Goal: Information Seeking & Learning: Learn about a topic

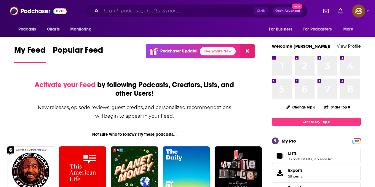
drag, startPoint x: 358, startPoint y: 0, endPoint x: 145, endPoint y: 11, distance: 213.7
click at [145, 11] on input "Search podcasts, credits, & more..." at bounding box center [177, 10] width 153 height 9
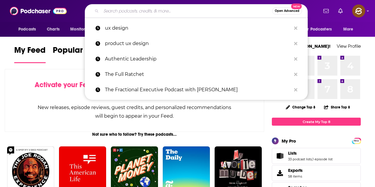
paste input "Throttle Up Leadership Podcast"
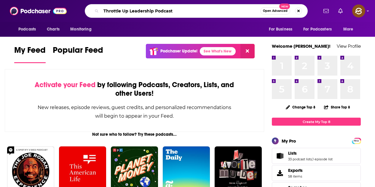
type input "Throttle Up Leadership Podcast"
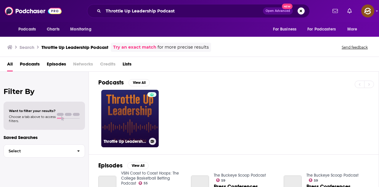
click at [130, 118] on link "Throttle Up Leadership Podcast" at bounding box center [129, 118] width 57 height 57
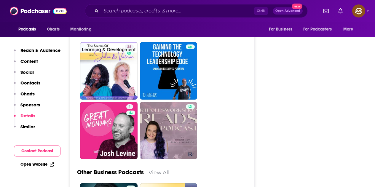
scroll to position [1452, 0]
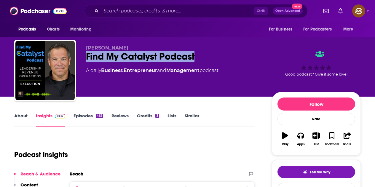
drag, startPoint x: 84, startPoint y: 57, endPoint x: 200, endPoint y: 57, distance: 115.9
click at [200, 57] on div "[PERSON_NAME] Find My Catalyst Podcast A daily Business , Entrepreneur and Mana…" at bounding box center [187, 72] width 346 height 64
click at [301, 136] on icon "button" at bounding box center [300, 135] width 7 height 7
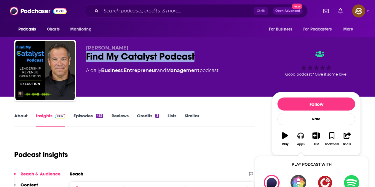
scroll to position [30, 0]
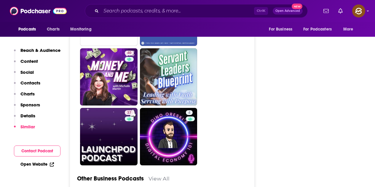
scroll to position [1423, 0]
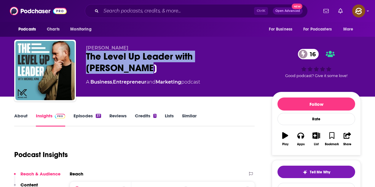
drag, startPoint x: 87, startPoint y: 59, endPoint x: 252, endPoint y: 61, distance: 164.8
click at [252, 61] on div "The Level Up Leader with Michael King 16" at bounding box center [174, 62] width 176 height 23
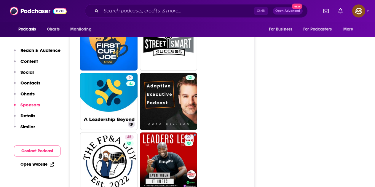
scroll to position [1185, 0]
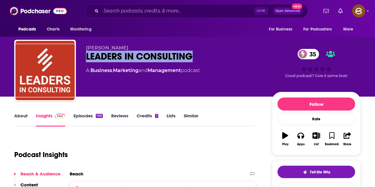
drag, startPoint x: 88, startPoint y: 56, endPoint x: 192, endPoint y: 63, distance: 104.2
click at [192, 63] on div "SAWOO LEADERS IN CONSULTING 35 A Business , Marketing and Management podcast" at bounding box center [174, 68] width 176 height 47
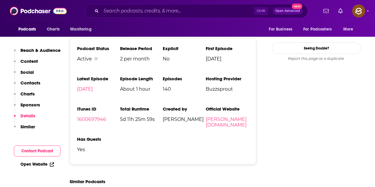
scroll to position [652, 0]
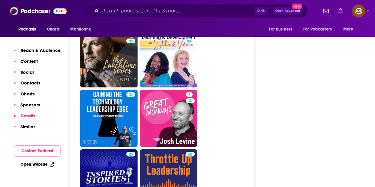
scroll to position [1482, 0]
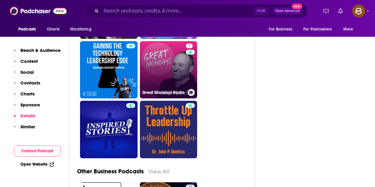
click at [180, 68] on link "1 Great Mondays Radio" at bounding box center [168, 69] width 57 height 57
type input "https://www.podchaser.com/podcasts/great-mondays-radio-5154487"
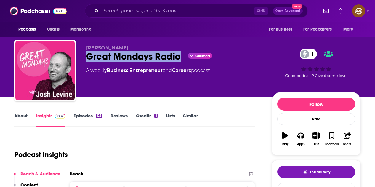
drag, startPoint x: 122, startPoint y: 59, endPoint x: 183, endPoint y: 63, distance: 60.8
click at [183, 63] on div "Josh Levine Great Mondays Radio Claimed 1 A weekly Business , Entrepreneur and …" at bounding box center [174, 68] width 176 height 47
click at [301, 139] on button "Apps" at bounding box center [300, 138] width 15 height 21
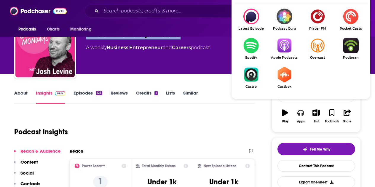
scroll to position [30, 0]
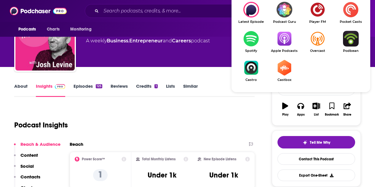
click at [285, 47] on link "Apple Podcasts" at bounding box center [284, 42] width 33 height 22
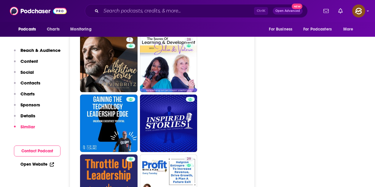
scroll to position [1393, 0]
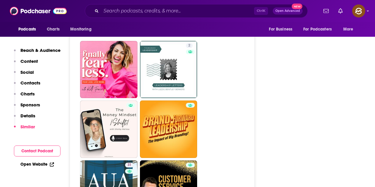
scroll to position [1511, 0]
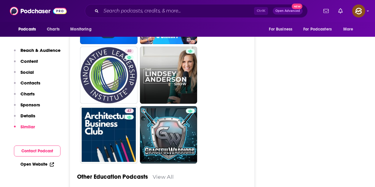
scroll to position [1452, 0]
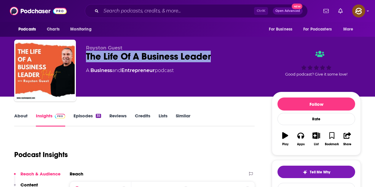
drag, startPoint x: 86, startPoint y: 56, endPoint x: 238, endPoint y: 59, distance: 151.8
click at [238, 59] on div "Royston Guest The Life Of A Business Leader A Business and Entrepreneur podcast…" at bounding box center [187, 72] width 346 height 64
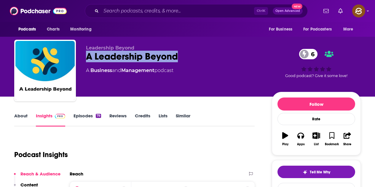
drag, startPoint x: 110, startPoint y: 57, endPoint x: 187, endPoint y: 57, distance: 77.1
click at [187, 57] on div "Leadership Beyond A Leadership Beyond 6 A Business and Management podcast 6 Goo…" at bounding box center [187, 72] width 346 height 64
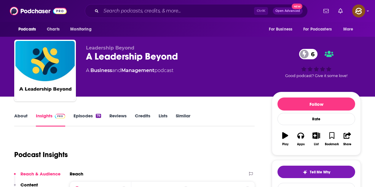
click at [198, 79] on div "Leadership Beyond A Leadership Beyond 6 A Business and Management podcast" at bounding box center [174, 68] width 176 height 47
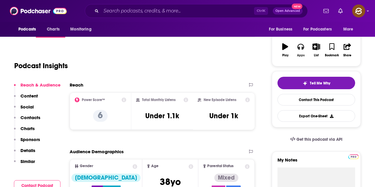
click at [299, 49] on icon "button" at bounding box center [300, 47] width 7 height 6
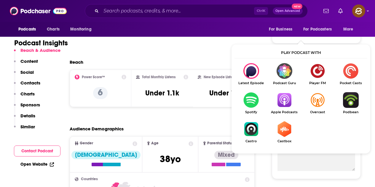
scroll to position [119, 0]
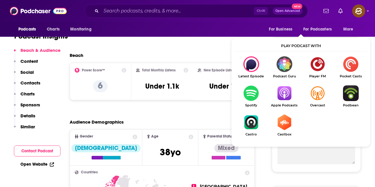
click at [284, 93] on img "Show Listen On dropdown" at bounding box center [284, 93] width 33 height 16
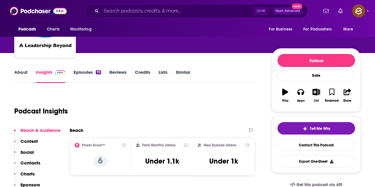
scroll to position [0, 0]
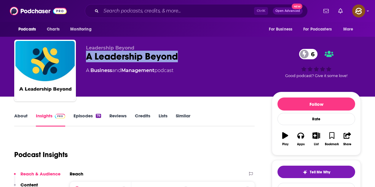
drag, startPoint x: 85, startPoint y: 57, endPoint x: 184, endPoint y: 54, distance: 99.0
click at [184, 54] on div "Leadership Beyond A Leadership Beyond 6 A Business and Management podcast 6 Goo…" at bounding box center [187, 72] width 346 height 64
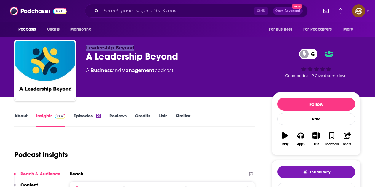
drag, startPoint x: 83, startPoint y: 46, endPoint x: 146, endPoint y: 47, distance: 63.1
click at [146, 47] on div "Leadership Beyond A Leadership Beyond 6 A Business and Management podcast 6 Goo…" at bounding box center [187, 72] width 346 height 64
drag, startPoint x: 88, startPoint y: 56, endPoint x: 219, endPoint y: 66, distance: 131.7
click at [219, 66] on div "Leadership Beyond A Leadership Beyond 6 A Business and Management podcast" at bounding box center [174, 68] width 176 height 47
click at [214, 61] on div "A Leadership Beyond 6" at bounding box center [174, 57] width 176 height 12
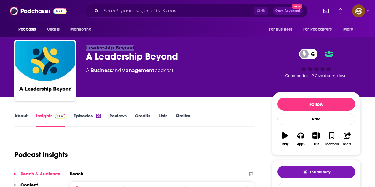
click at [79, 55] on div "Leadership Beyond A Leadership Beyond 6 A Business and Management podcast 6 Goo…" at bounding box center [187, 72] width 346 height 64
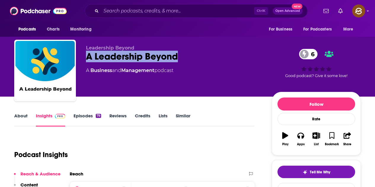
drag, startPoint x: 84, startPoint y: 56, endPoint x: 183, endPoint y: 56, distance: 99.6
click at [183, 56] on div "Leadership Beyond A Leadership Beyond 6 A Business and Management podcast 6 Goo…" at bounding box center [187, 72] width 346 height 64
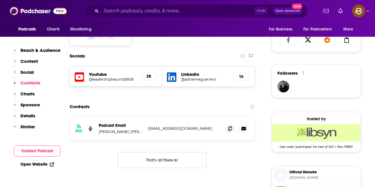
scroll to position [385, 0]
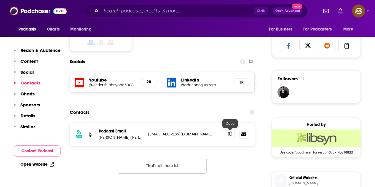
click at [230, 135] on icon at bounding box center [230, 134] width 4 height 5
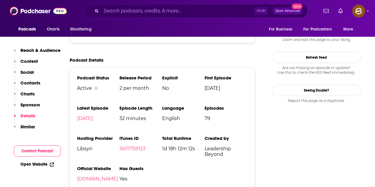
scroll to position [652, 0]
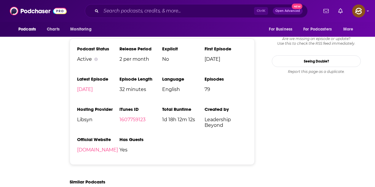
scroll to position [0, 0]
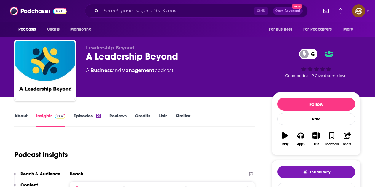
click at [90, 113] on link "Episodes 79" at bounding box center [87, 120] width 28 height 14
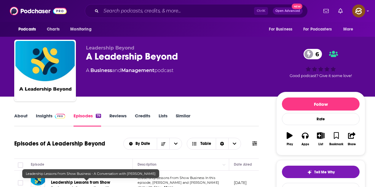
click at [54, 114] on span at bounding box center [58, 116] width 13 height 6
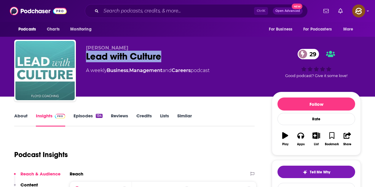
drag, startPoint x: 86, startPoint y: 55, endPoint x: 167, endPoint y: 58, distance: 81.6
click at [167, 58] on div "[PERSON_NAME] Lead with Culture 29 A weekly Business , Management and Careers p…" at bounding box center [187, 72] width 346 height 64
click at [303, 136] on icon "button" at bounding box center [300, 136] width 7 height 6
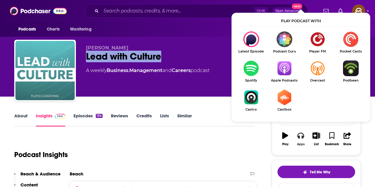
scroll to position [30, 0]
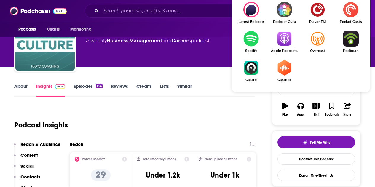
click at [285, 50] on span "Apple Podcasts" at bounding box center [284, 51] width 33 height 4
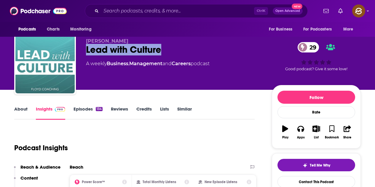
scroll to position [0, 0]
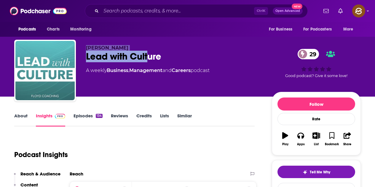
drag, startPoint x: 85, startPoint y: 47, endPoint x: 149, endPoint y: 56, distance: 64.0
click at [149, 56] on div "Kate Volman Lead with Culture 29 A weekly Business , Management and Careers pod…" at bounding box center [187, 72] width 346 height 64
click at [133, 49] on p "Kate Volman" at bounding box center [174, 48] width 176 height 6
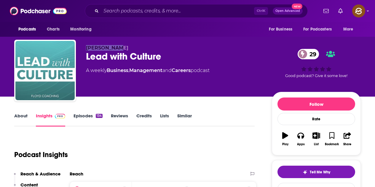
drag, startPoint x: 83, startPoint y: 49, endPoint x: 145, endPoint y: 49, distance: 61.3
click at [145, 49] on div "Kate Volman Lead with Culture 29 A weekly Business , Management and Careers pod…" at bounding box center [187, 72] width 346 height 64
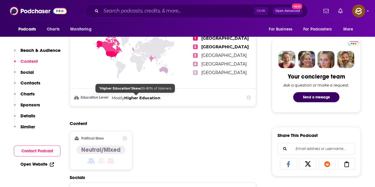
scroll to position [385, 0]
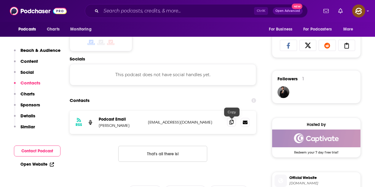
click at [229, 124] on span at bounding box center [231, 122] width 9 height 9
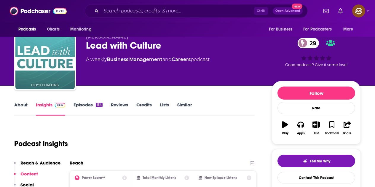
scroll to position [0, 0]
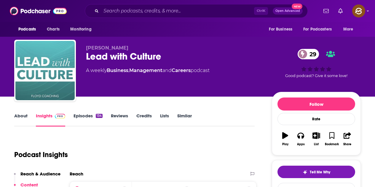
click at [91, 116] on link "Episodes 134" at bounding box center [87, 120] width 29 height 14
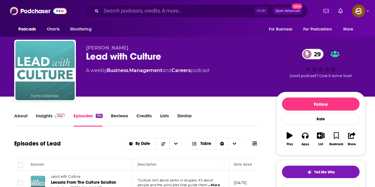
click at [56, 114] on img at bounding box center [60, 116] width 10 height 5
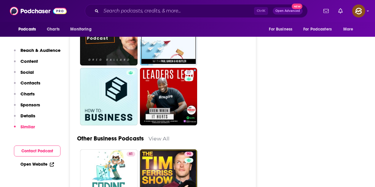
scroll to position [1304, 0]
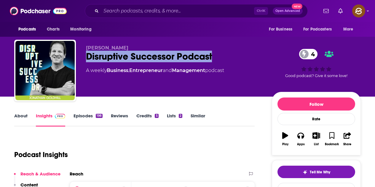
drag, startPoint x: 88, startPoint y: 55, endPoint x: 219, endPoint y: 56, distance: 131.0
click at [219, 56] on div "Disruptive Successor Podcast 4" at bounding box center [174, 57] width 176 height 12
click at [301, 136] on icon "button" at bounding box center [300, 135] width 7 height 7
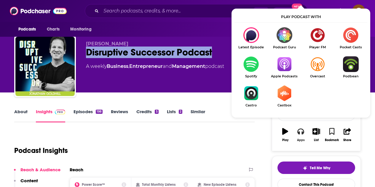
scroll to position [30, 0]
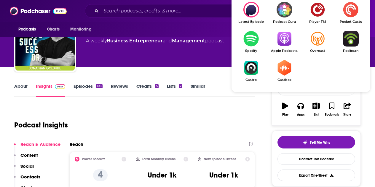
click at [286, 34] on img "Show Listen On dropdown" at bounding box center [284, 39] width 33 height 16
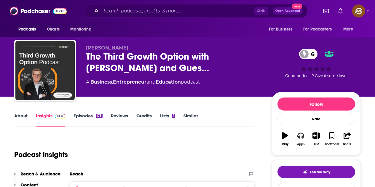
click at [302, 143] on div "Apps" at bounding box center [301, 145] width 8 height 4
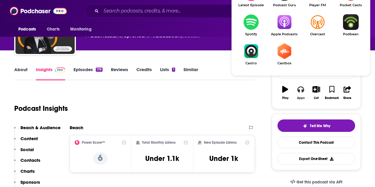
scroll to position [59, 0]
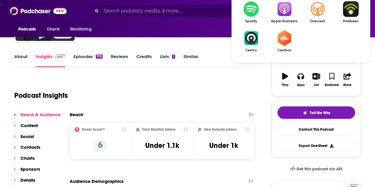
click at [285, 17] on img "Show Listen On dropdown" at bounding box center [284, 9] width 33 height 16
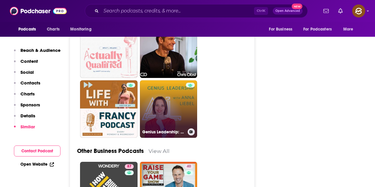
scroll to position [1541, 0]
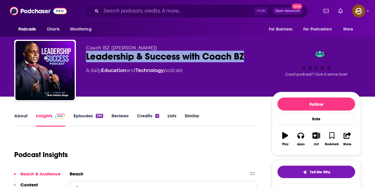
drag, startPoint x: 87, startPoint y: 55, endPoint x: 243, endPoint y: 55, distance: 156.5
click at [243, 55] on div "Leadership & Success with Coach BZ" at bounding box center [174, 57] width 176 height 12
click at [300, 138] on icon "button" at bounding box center [300, 136] width 7 height 6
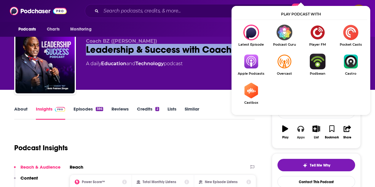
scroll to position [30, 0]
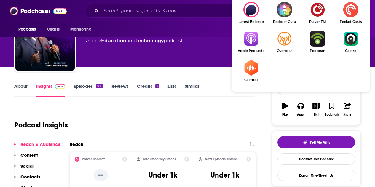
click at [258, 42] on img "Show Listen On dropdown" at bounding box center [250, 39] width 33 height 16
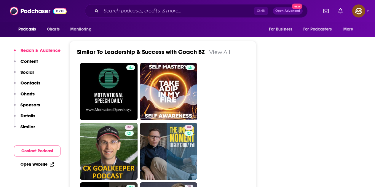
scroll to position [791, 0]
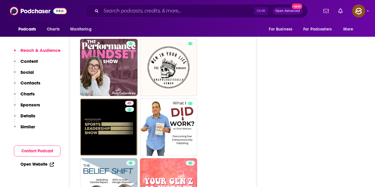
click at [240, 107] on ul "36 44 19 29 6 30 41 2 31 1" at bounding box center [166, 97] width 172 height 715
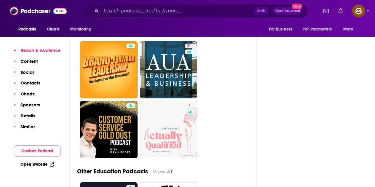
scroll to position [1454, 0]
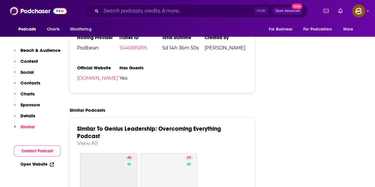
scroll to position [948, 0]
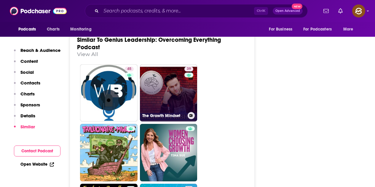
drag, startPoint x: 196, startPoint y: 79, endPoint x: 189, endPoint y: 78, distance: 7.6
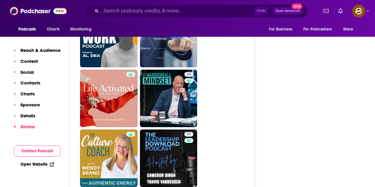
scroll to position [1215, 0]
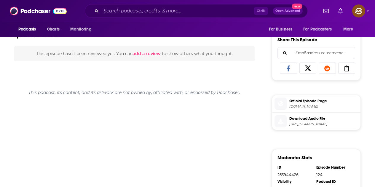
scroll to position [178, 0]
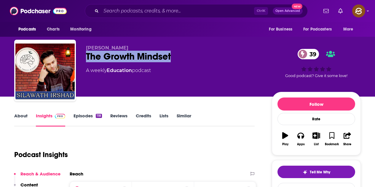
drag, startPoint x: 87, startPoint y: 52, endPoint x: 176, endPoint y: 55, distance: 89.8
click at [176, 55] on div "The Growth Mindset 39" at bounding box center [174, 57] width 176 height 12
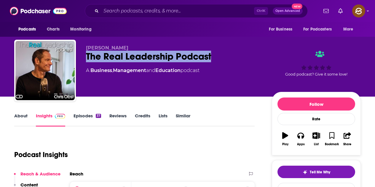
drag, startPoint x: 87, startPoint y: 60, endPoint x: 224, endPoint y: 63, distance: 137.2
click at [224, 63] on div "[PERSON_NAME] The Real Leadership Podcast A Business , Management and Education…" at bounding box center [174, 68] width 176 height 47
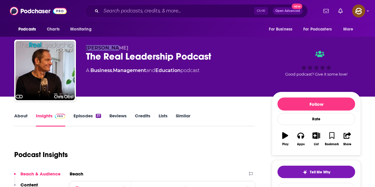
drag, startPoint x: 86, startPoint y: 45, endPoint x: 133, endPoint y: 49, distance: 47.8
click at [133, 48] on div "[PERSON_NAME] The Real Leadership Podcast A Business , Management and Education…" at bounding box center [187, 72] width 346 height 64
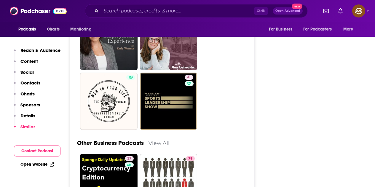
scroll to position [1452, 0]
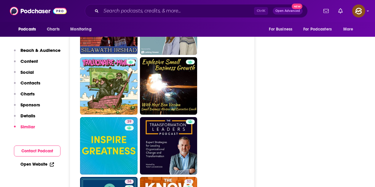
scroll to position [1215, 0]
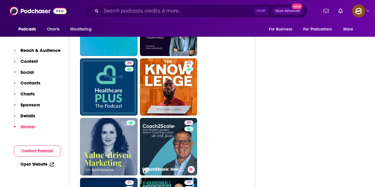
drag, startPoint x: 157, startPoint y: 104, endPoint x: 234, endPoint y: 98, distance: 76.7
click at [238, 98] on ul "41 39 32 39 36 32 36 Coach2Scale: How Modern Leaders Build A Coaching Culture 2…" at bounding box center [165, 176] width 171 height 715
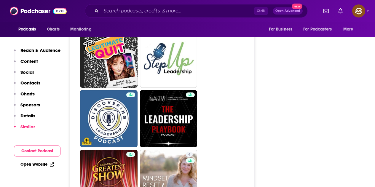
scroll to position [1541, 0]
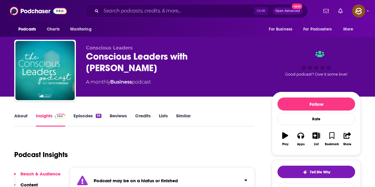
scroll to position [89, 0]
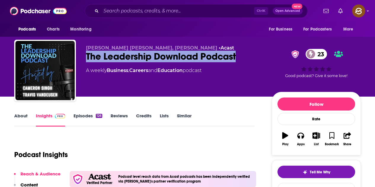
drag, startPoint x: 231, startPoint y: 60, endPoint x: 239, endPoint y: 60, distance: 8.6
click at [239, 60] on div "The Leadership Download Podcast 23" at bounding box center [174, 57] width 176 height 12
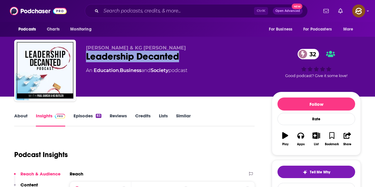
drag, startPoint x: 87, startPoint y: 56, endPoint x: 191, endPoint y: 52, distance: 104.1
click at [191, 52] on div "Leadership Decanted 32" at bounding box center [174, 57] width 176 height 12
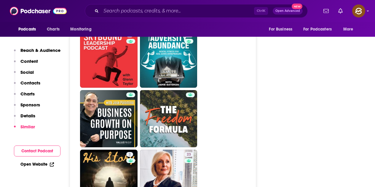
scroll to position [948, 0]
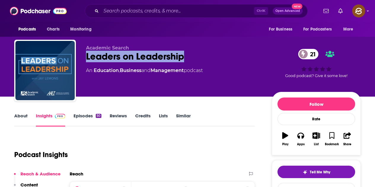
drag, startPoint x: 86, startPoint y: 56, endPoint x: 200, endPoint y: 55, distance: 114.1
click at [200, 55] on div "Leaders on Leadership 21" at bounding box center [174, 57] width 176 height 12
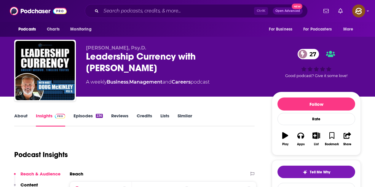
drag, startPoint x: 87, startPoint y: 55, endPoint x: 125, endPoint y: 67, distance: 39.6
click at [125, 67] on div "Leadership Currency with Dr. Doug McKinley 27" at bounding box center [174, 62] width 176 height 23
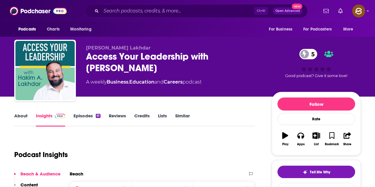
click at [89, 54] on div "Access Your Leadership with [PERSON_NAME] 5" at bounding box center [174, 62] width 176 height 23
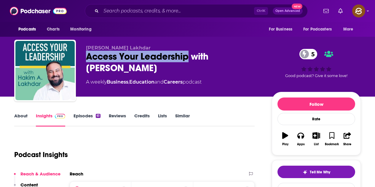
drag, startPoint x: 87, startPoint y: 54, endPoint x: 187, endPoint y: 59, distance: 100.9
click at [187, 59] on div "Access Your Leadership with [PERSON_NAME] 5" at bounding box center [174, 62] width 176 height 23
click at [137, 68] on div "Access Your Leadership with [PERSON_NAME] 5" at bounding box center [174, 62] width 176 height 23
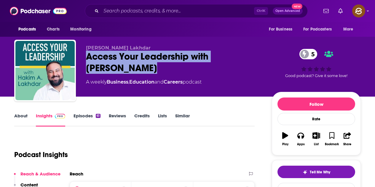
drag, startPoint x: 87, startPoint y: 54, endPoint x: 123, endPoint y: 63, distance: 36.9
click at [123, 63] on div "Access Your Leadership with Hakim Lakhdar 5" at bounding box center [174, 62] width 176 height 23
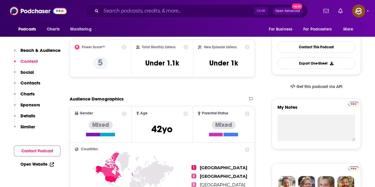
scroll to position [89, 0]
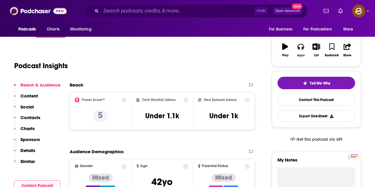
click at [301, 52] on button "Apps" at bounding box center [300, 49] width 15 height 21
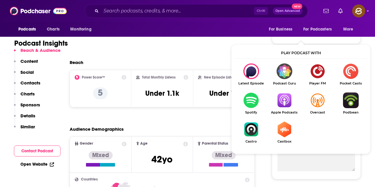
scroll to position [119, 0]
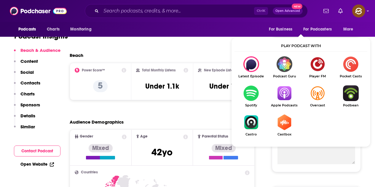
click at [286, 86] on img "Show Listen On dropdown" at bounding box center [284, 93] width 33 height 16
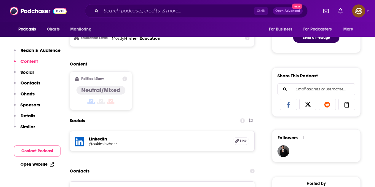
scroll to position [445, 0]
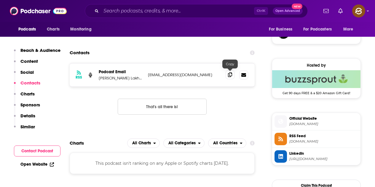
click at [227, 76] on span at bounding box center [230, 74] width 9 height 9
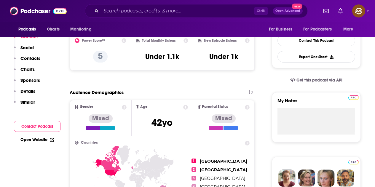
scroll to position [0, 0]
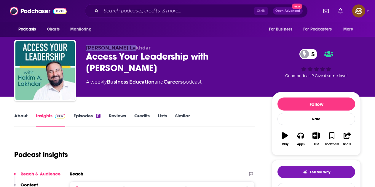
drag, startPoint x: 86, startPoint y: 47, endPoint x: 153, endPoint y: 45, distance: 66.7
click at [153, 45] on p "Hakim A. Lakhdar" at bounding box center [174, 48] width 176 height 6
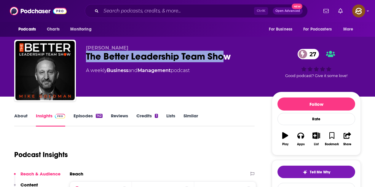
drag, startPoint x: 82, startPoint y: 56, endPoint x: 226, endPoint y: 56, distance: 143.1
click at [226, 56] on div "[PERSON_NAME] The Better Leadership Team Show 27 A weekly Business and Manageme…" at bounding box center [187, 72] width 346 height 64
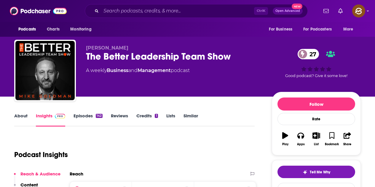
click at [231, 69] on div "A weekly Business and Management podcast" at bounding box center [174, 70] width 176 height 7
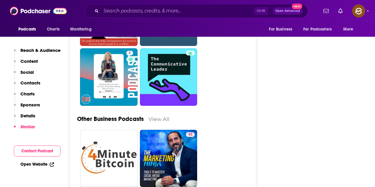
scroll to position [1482, 0]
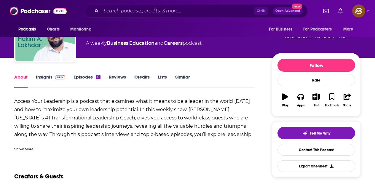
scroll to position [89, 0]
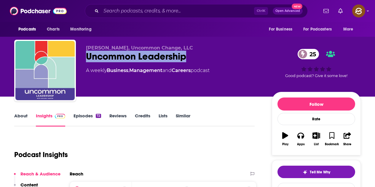
drag, startPoint x: 86, startPoint y: 57, endPoint x: 196, endPoint y: 57, distance: 109.7
click at [196, 57] on div "Uncommon Leadership 25" at bounding box center [174, 57] width 176 height 12
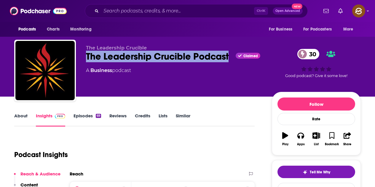
drag, startPoint x: 86, startPoint y: 57, endPoint x: 229, endPoint y: 57, distance: 143.1
click at [229, 57] on div "The Leadership Crucible Podcast Claimed 30" at bounding box center [174, 57] width 176 height 12
click at [302, 134] on icon "button" at bounding box center [300, 136] width 7 height 6
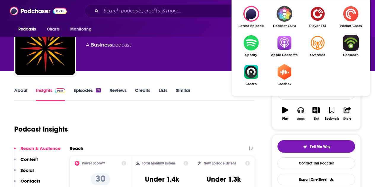
scroll to position [30, 0]
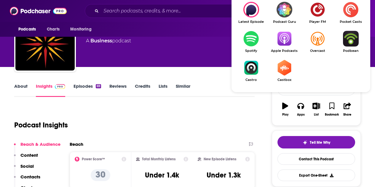
click at [282, 38] on img "Show Listen On dropdown" at bounding box center [284, 39] width 33 height 16
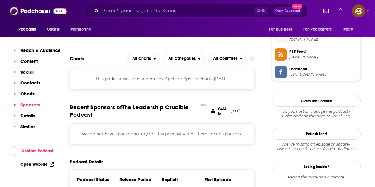
scroll to position [474, 0]
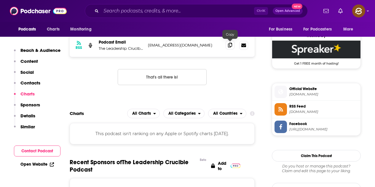
click at [228, 43] on icon at bounding box center [230, 45] width 4 height 5
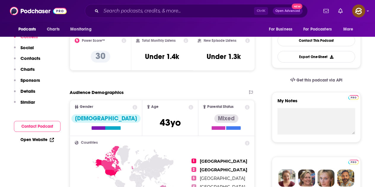
scroll to position [0, 0]
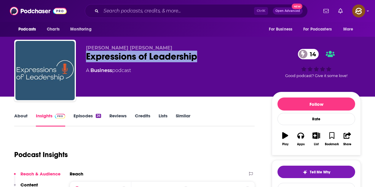
drag, startPoint x: 87, startPoint y: 55, endPoint x: 200, endPoint y: 54, distance: 113.8
click at [200, 54] on div "Expressions of Leadership 14" at bounding box center [174, 57] width 176 height 12
click at [304, 134] on icon "button" at bounding box center [300, 135] width 7 height 7
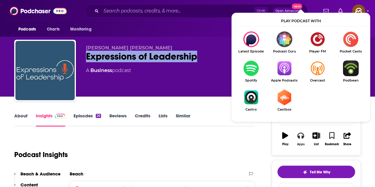
scroll to position [30, 0]
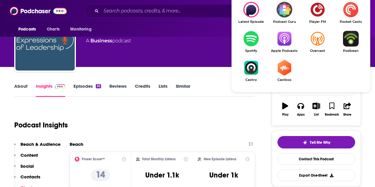
click at [292, 45] on img "Show Listen On dropdown" at bounding box center [284, 39] width 33 height 16
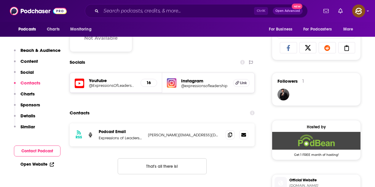
scroll to position [385, 0]
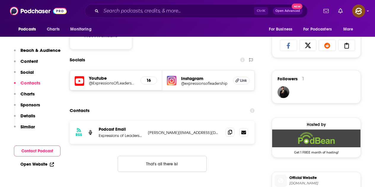
click at [226, 130] on span at bounding box center [230, 132] width 9 height 9
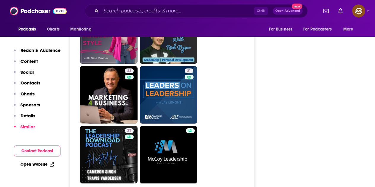
scroll to position [1274, 0]
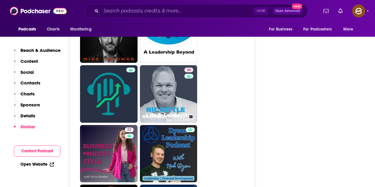
drag, startPoint x: 180, startPoint y: 106, endPoint x: 245, endPoint y: 90, distance: 67.1
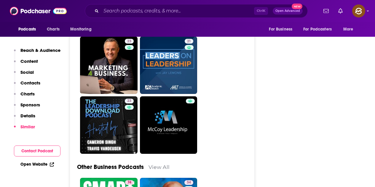
scroll to position [1363, 0]
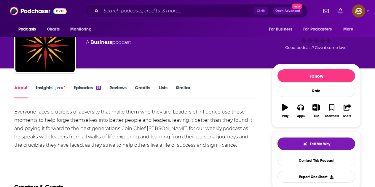
scroll to position [30, 0]
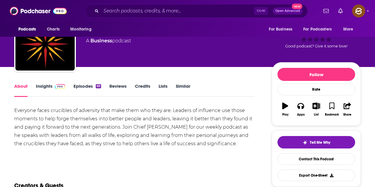
click at [93, 87] on link "Episodes 69" at bounding box center [87, 90] width 28 height 14
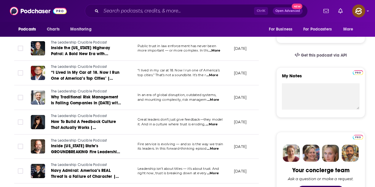
scroll to position [178, 0]
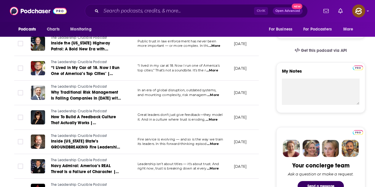
click at [212, 121] on span "...More" at bounding box center [212, 119] width 12 height 5
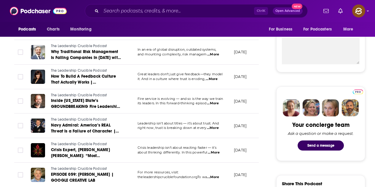
scroll to position [237, 0]
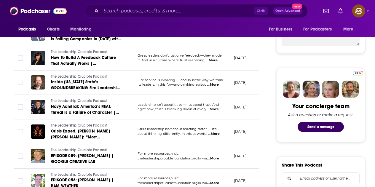
click at [214, 110] on span "...More" at bounding box center [213, 109] width 12 height 5
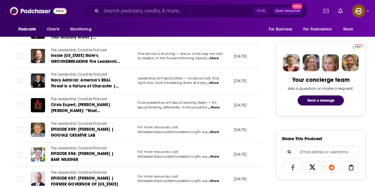
scroll to position [267, 0]
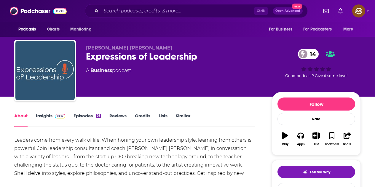
click at [101, 113] on link "Episodes 26" at bounding box center [87, 120] width 28 height 14
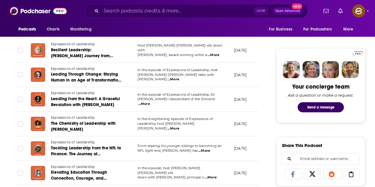
scroll to position [267, 0]
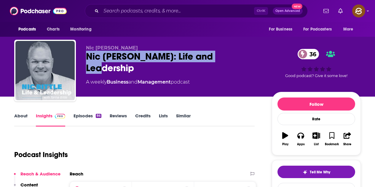
drag, startPoint x: 87, startPoint y: 55, endPoint x: 213, endPoint y: 56, distance: 126.0
click at [213, 56] on div "Nic Bittle: Life and Leadership 36" at bounding box center [174, 62] width 176 height 23
click at [302, 137] on icon "button" at bounding box center [300, 136] width 7 height 6
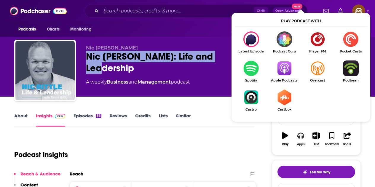
scroll to position [59, 0]
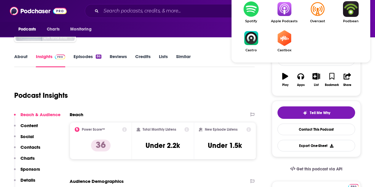
click at [284, 19] on span "Apple Podcasts" at bounding box center [284, 21] width 33 height 4
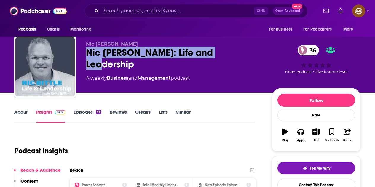
scroll to position [0, 0]
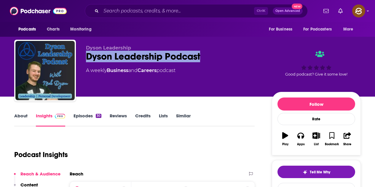
drag, startPoint x: 84, startPoint y: 59, endPoint x: 213, endPoint y: 58, distance: 128.6
click at [213, 58] on div "Dyson Leadership Dyson Leadership Podcast A weekly Business and Careers podcast…" at bounding box center [187, 72] width 346 height 64
click at [302, 143] on div "Apps" at bounding box center [301, 145] width 8 height 4
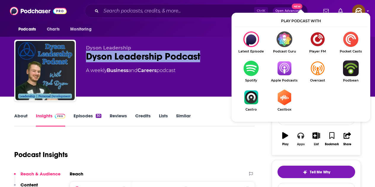
scroll to position [59, 0]
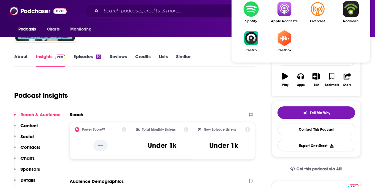
click at [282, 13] on img "Show Listen On dropdown" at bounding box center [284, 9] width 33 height 16
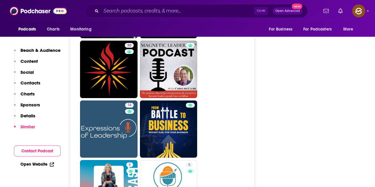
scroll to position [1482, 0]
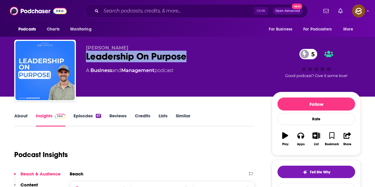
drag, startPoint x: 135, startPoint y: 56, endPoint x: 189, endPoint y: 55, distance: 54.0
click at [189, 55] on div "Leadership On Purpose 5" at bounding box center [174, 57] width 176 height 12
click at [303, 137] on icon "button" at bounding box center [300, 136] width 7 height 6
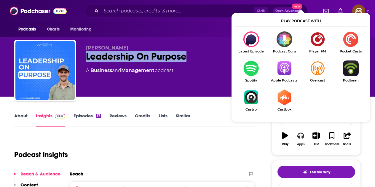
scroll to position [59, 0]
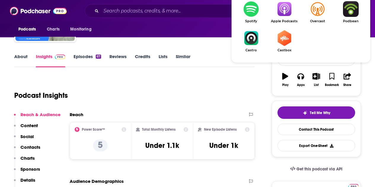
click at [286, 9] on img "Show Listen On dropdown" at bounding box center [284, 9] width 33 height 16
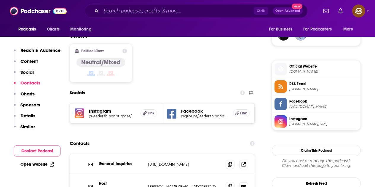
scroll to position [474, 0]
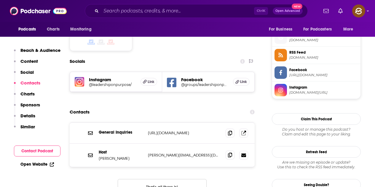
click at [233, 151] on span at bounding box center [230, 155] width 9 height 9
click at [230, 130] on icon at bounding box center [230, 132] width 4 height 5
click at [242, 130] on icon at bounding box center [243, 132] width 5 height 5
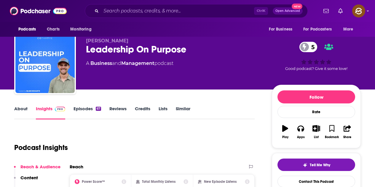
scroll to position [0, 0]
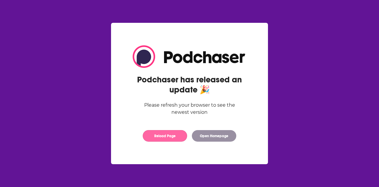
click at [181, 131] on button "Reload Page" at bounding box center [165, 136] width 44 height 12
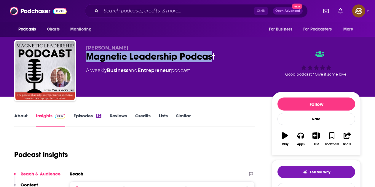
drag, startPoint x: 88, startPoint y: 55, endPoint x: 214, endPoint y: 51, distance: 126.3
click at [214, 51] on div "Magnetic Leadership Podcast" at bounding box center [174, 57] width 176 height 12
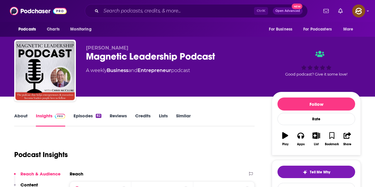
click at [218, 66] on div "[PERSON_NAME] Magnetic Leadership Podcast A weekly Business and Entrepreneur po…" at bounding box center [174, 68] width 176 height 47
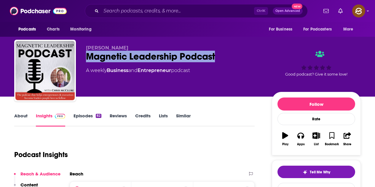
drag, startPoint x: 85, startPoint y: 56, endPoint x: 231, endPoint y: 56, distance: 145.8
click at [231, 56] on div "[PERSON_NAME] Magnetic Leadership Podcast A weekly Business and Entrepreneur po…" at bounding box center [187, 72] width 346 height 64
click at [305, 140] on button "Apps" at bounding box center [300, 138] width 15 height 21
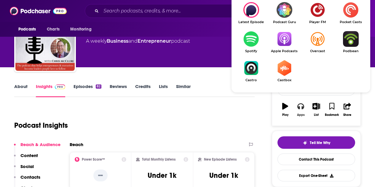
scroll to position [30, 0]
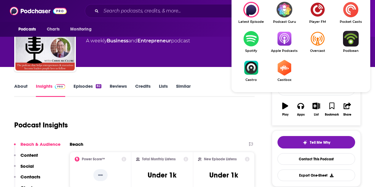
click at [290, 39] on img "Show Listen On dropdown" at bounding box center [284, 39] width 33 height 16
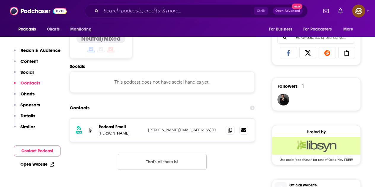
scroll to position [385, 0]
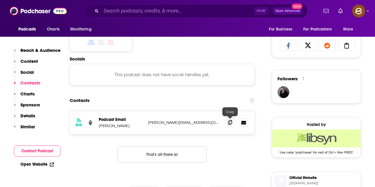
click at [232, 121] on span at bounding box center [230, 122] width 9 height 9
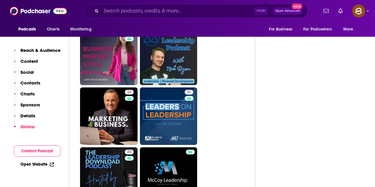
scroll to position [1363, 0]
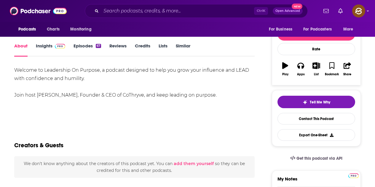
scroll to position [59, 0]
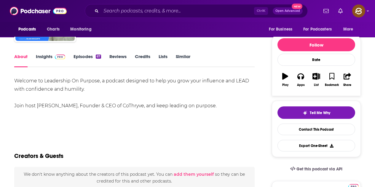
click at [89, 56] on link "Episodes 67" at bounding box center [87, 61] width 28 height 14
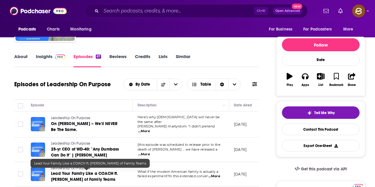
scroll to position [119, 0]
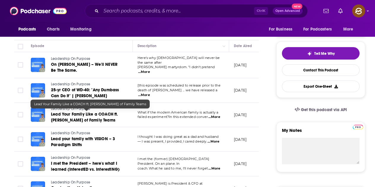
drag, startPoint x: 98, startPoint y: 116, endPoint x: 87, endPoint y: 116, distance: 11.0
click at [87, 116] on span "Lead Your Family Like a COACH ft. Jeremy Pryor of Family Teams" at bounding box center [84, 117] width 67 height 11
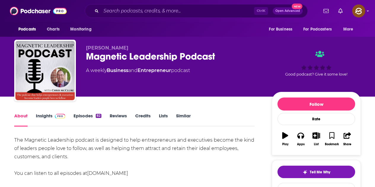
scroll to position [59, 0]
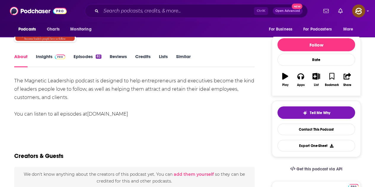
click at [91, 55] on link "Episodes 82" at bounding box center [87, 61] width 28 height 14
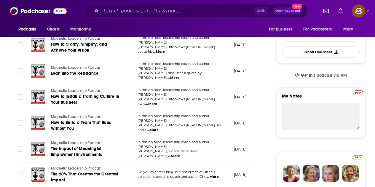
scroll to position [89, 0]
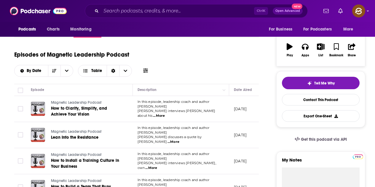
click at [165, 114] on span "...More" at bounding box center [159, 116] width 12 height 5
click at [231, 65] on div "Episodes of Magnetic Leadership Podcast By Date Table" at bounding box center [136, 62] width 245 height 30
click at [179, 140] on span "...More" at bounding box center [173, 142] width 12 height 5
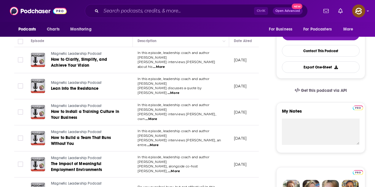
scroll to position [148, 0]
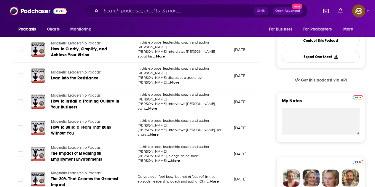
click at [159, 132] on span "...More" at bounding box center [153, 134] width 12 height 5
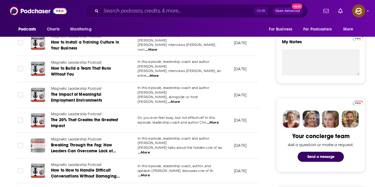
scroll to position [207, 0]
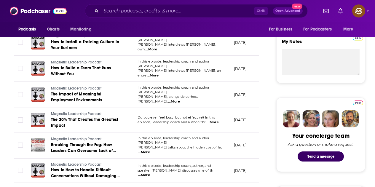
click at [180, 99] on span "...More" at bounding box center [174, 101] width 12 height 5
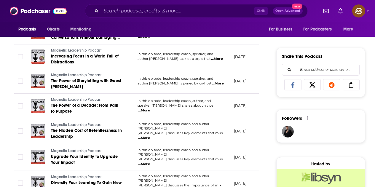
scroll to position [356, 0]
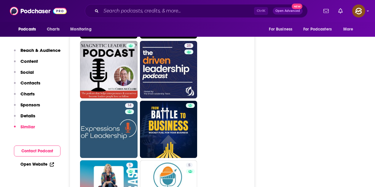
scroll to position [1393, 0]
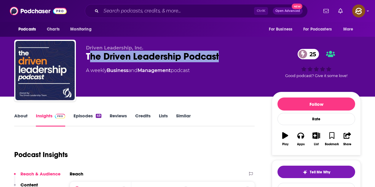
click at [219, 59] on div "The Driven Leadership Podcast 25" at bounding box center [174, 57] width 176 height 12
click at [212, 86] on div "Driven Leadership, Inc. The Driven Leadership Podcast 25 A weekly Business and …" at bounding box center [174, 68] width 176 height 47
drag, startPoint x: 85, startPoint y: 55, endPoint x: 220, endPoint y: 56, distance: 135.4
click at [220, 56] on div "Driven Leadership, Inc. The Driven Leadership Podcast 25 A weekly Business and …" at bounding box center [187, 72] width 346 height 64
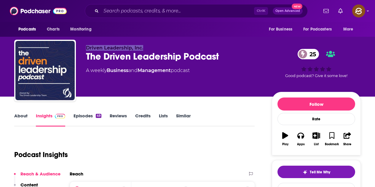
drag, startPoint x: 86, startPoint y: 50, endPoint x: 150, endPoint y: 49, distance: 64.3
click at [150, 49] on div "Driven Leadership, Inc. The Driven Leadership Podcast 25 A weekly Business and …" at bounding box center [187, 72] width 346 height 64
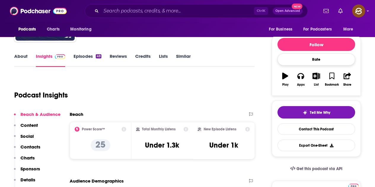
scroll to position [30, 0]
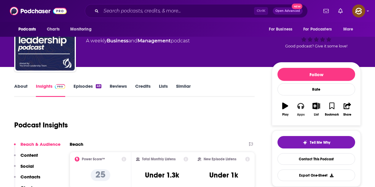
click at [302, 102] on button "Apps" at bounding box center [300, 109] width 15 height 21
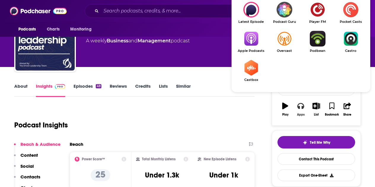
scroll to position [59, 0]
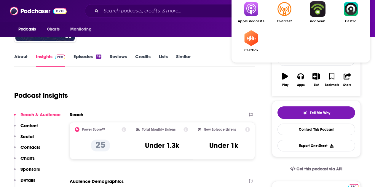
click at [255, 8] on img "Show Listen On dropdown" at bounding box center [250, 9] width 33 height 16
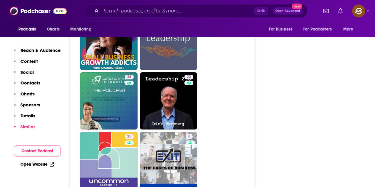
scroll to position [1097, 0]
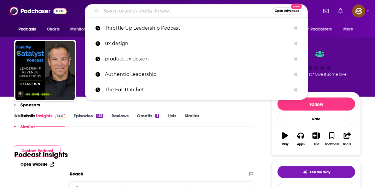
scroll to position [1423, 0]
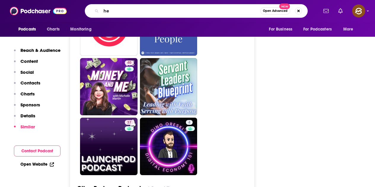
type input "h"
type input "startups in tech"
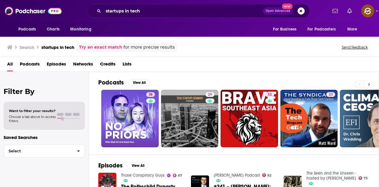
click at [370, 86] on icon at bounding box center [369, 84] width 2 height 4
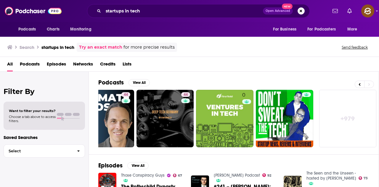
click at [354, 118] on link "+ 979" at bounding box center [347, 118] width 57 height 57
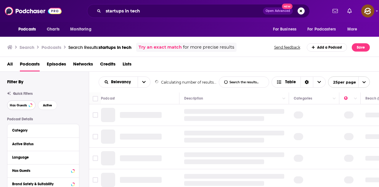
click at [20, 105] on span "Has Guests" at bounding box center [18, 105] width 17 height 3
click at [45, 106] on span "Active" at bounding box center [47, 105] width 9 height 3
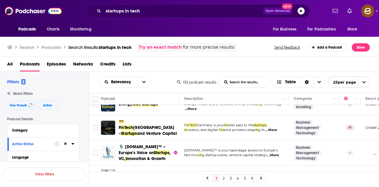
scroll to position [237, 0]
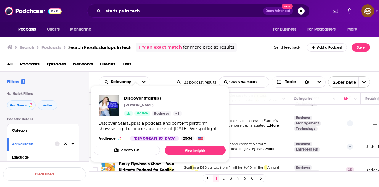
click at [205, 28] on div "Podcasts Charts Monitoring For Business For Podcasters More" at bounding box center [189, 29] width 379 height 15
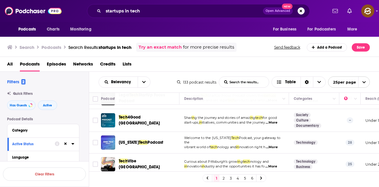
scroll to position [563, 0]
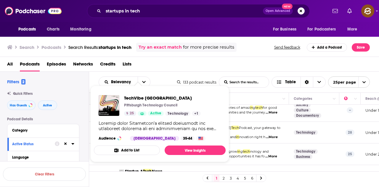
click at [226, 33] on div "Podcasts Charts Monitoring For Business For Podcasters More" at bounding box center [189, 29] width 379 height 15
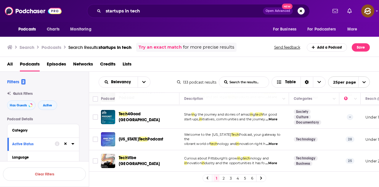
scroll to position [585, 0]
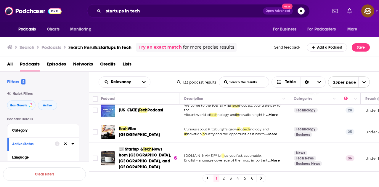
drag, startPoint x: 301, startPoint y: 12, endPoint x: 159, endPoint y: 11, distance: 142.0
click at [301, 12] on button "Search podcasts, credits, & more..." at bounding box center [301, 10] width 7 height 7
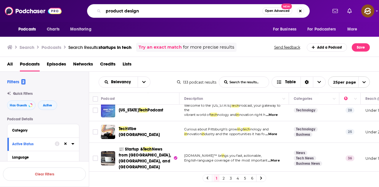
type input "product design"
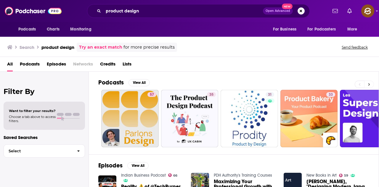
click at [367, 82] on button at bounding box center [370, 84] width 10 height 7
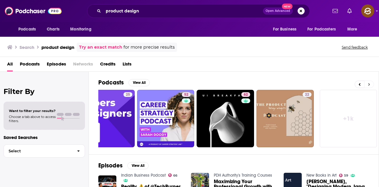
scroll to position [0, 263]
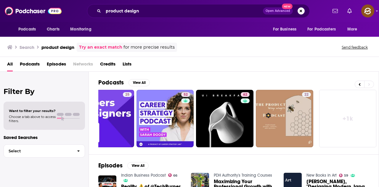
click at [354, 124] on link "+ 1k" at bounding box center [347, 118] width 57 height 57
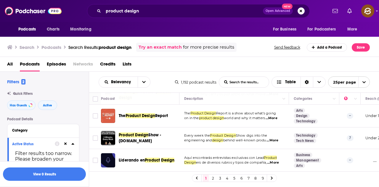
scroll to position [514, 0]
click at [24, 105] on span "Has Guests" at bounding box center [18, 105] width 17 height 3
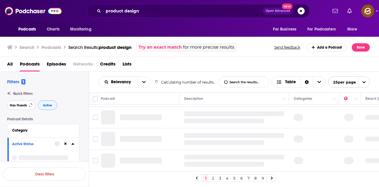
scroll to position [478, 0]
click at [47, 105] on span "Active" at bounding box center [47, 105] width 9 height 3
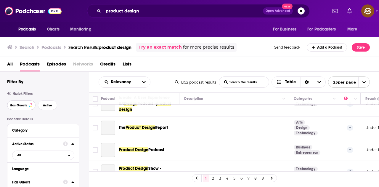
click at [24, 102] on button "Has Guests" at bounding box center [21, 104] width 28 height 9
click at [52, 104] on button "Active" at bounding box center [47, 104] width 19 height 9
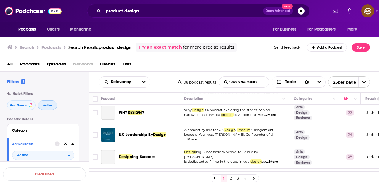
scroll to position [306, 0]
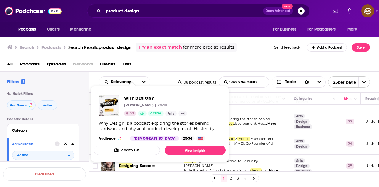
click at [164, 21] on div "Podcasts Charts Monitoring product design Open Advanced New For Business For Po…" at bounding box center [189, 11] width 379 height 22
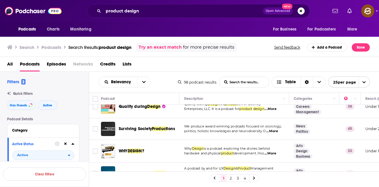
scroll to position [247, 0]
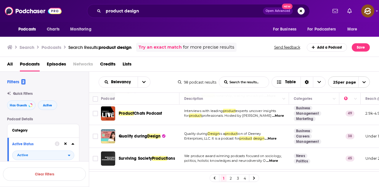
click at [277, 139] on span "...More" at bounding box center [271, 138] width 12 height 5
click at [318, 64] on div "All Podcasts Episodes Networks Credits Lists" at bounding box center [191, 65] width 368 height 12
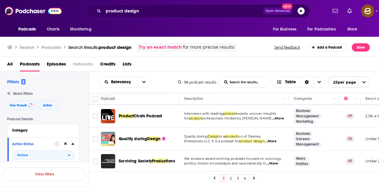
scroll to position [277, 0]
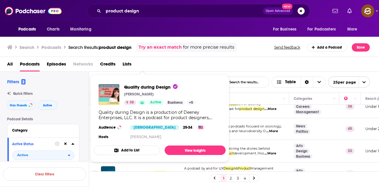
drag, startPoint x: 114, startPoint y: 97, endPoint x: 270, endPoint y: 64, distance: 159.7
click at [270, 64] on div "All Podcasts Episodes Networks Credits Lists" at bounding box center [191, 65] width 368 height 12
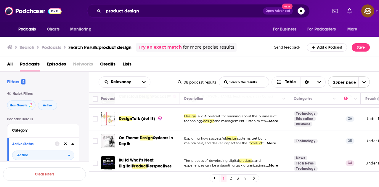
scroll to position [425, 0]
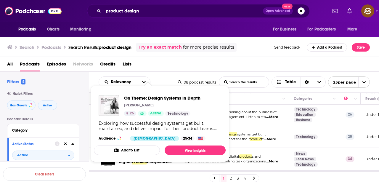
click at [231, 26] on div "Podcasts Charts Monitoring For Business For Podcasters More" at bounding box center [189, 29] width 379 height 15
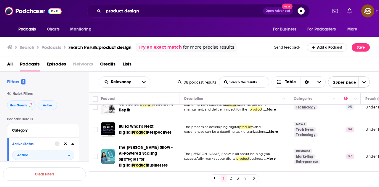
scroll to position [484, 0]
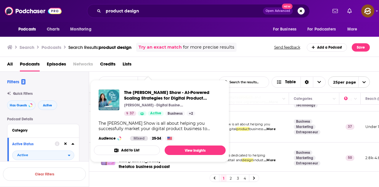
drag, startPoint x: 115, startPoint y: 104, endPoint x: 246, endPoint y: 63, distance: 137.1
click at [246, 63] on div "All Podcasts Episodes Networks Credits Lists" at bounding box center [191, 65] width 368 height 12
click at [232, 65] on div "All Podcasts Episodes Networks Credits Lists" at bounding box center [191, 65] width 368 height 12
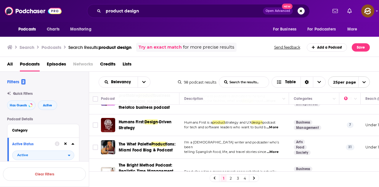
scroll to position [554, 0]
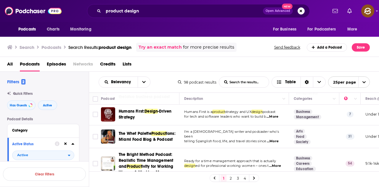
drag, startPoint x: 232, startPoint y: 176, endPoint x: 182, endPoint y: 20, distance: 164.3
click at [232, 176] on link "2" at bounding box center [231, 178] width 6 height 7
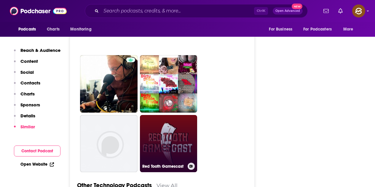
scroll to position [1511, 0]
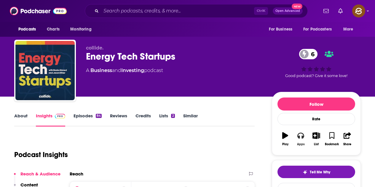
click at [304, 134] on button "Apps" at bounding box center [300, 138] width 15 height 21
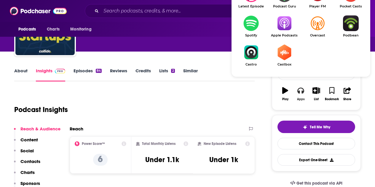
scroll to position [59, 0]
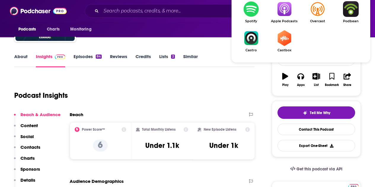
click at [286, 6] on img "Show Listen On dropdown" at bounding box center [284, 9] width 33 height 16
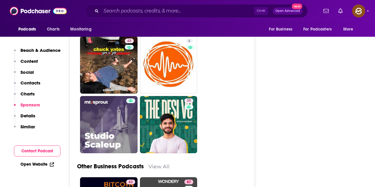
scroll to position [1452, 0]
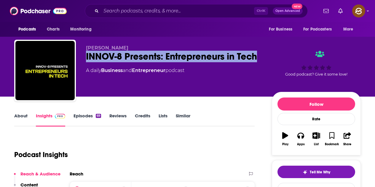
drag, startPoint x: 85, startPoint y: 56, endPoint x: 114, endPoint y: 67, distance: 30.5
click at [114, 67] on div "[PERSON_NAME]-8 Presents: Entrepreneurs in Tech A daily Business and Entreprene…" at bounding box center [187, 72] width 346 height 64
click at [304, 134] on icon "button" at bounding box center [300, 135] width 7 height 7
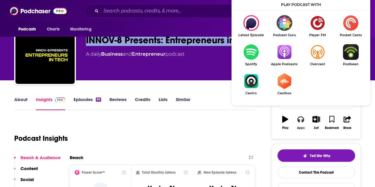
scroll to position [59, 0]
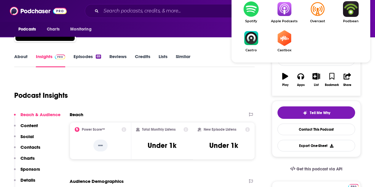
click at [284, 15] on img "Show Listen On dropdown" at bounding box center [284, 9] width 33 height 16
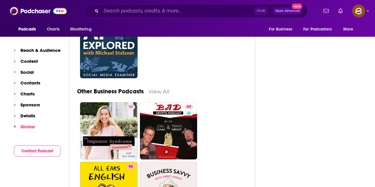
scroll to position [1037, 0]
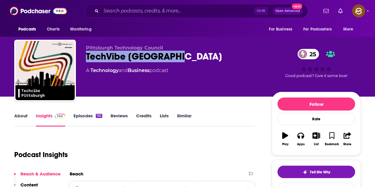
drag, startPoint x: 84, startPoint y: 60, endPoint x: 181, endPoint y: 58, distance: 97.5
click at [181, 58] on div "Pittsburgh Technology Council TechVibe Pittsburgh 25 A Technology and Business …" at bounding box center [187, 72] width 346 height 64
click at [301, 136] on icon "button" at bounding box center [300, 135] width 7 height 7
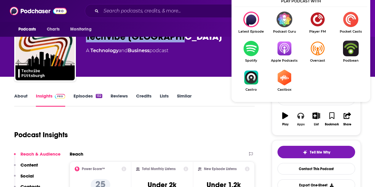
scroll to position [30, 0]
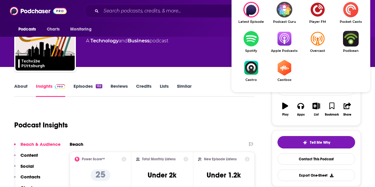
click at [287, 49] on span "Apple Podcasts" at bounding box center [284, 51] width 33 height 4
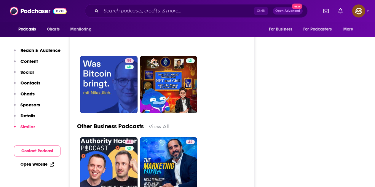
scroll to position [1452, 0]
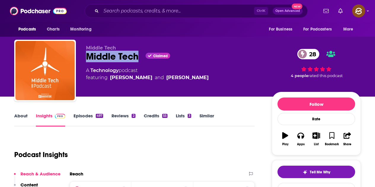
drag, startPoint x: 87, startPoint y: 55, endPoint x: 137, endPoint y: 55, distance: 49.8
click at [137, 55] on div "Middle Tech Claimed 28" at bounding box center [174, 57] width 176 height 12
click at [303, 142] on button "Apps" at bounding box center [300, 138] width 15 height 21
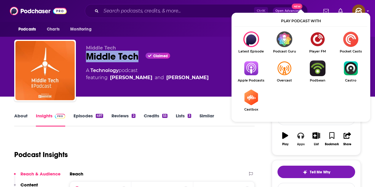
scroll to position [30, 0]
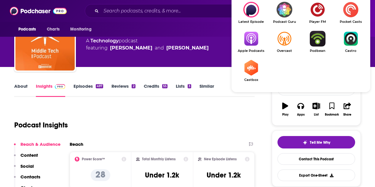
click at [259, 43] on img "Show Listen On dropdown" at bounding box center [250, 39] width 33 height 16
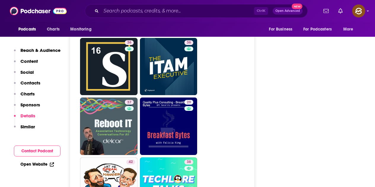
scroll to position [1423, 0]
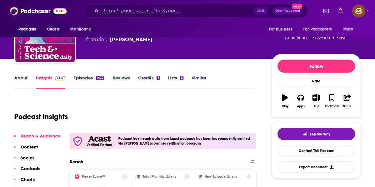
scroll to position [30, 0]
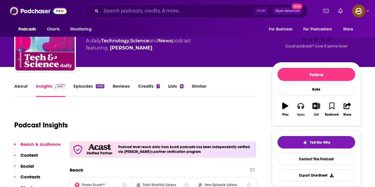
click at [301, 112] on button "Apps" at bounding box center [300, 109] width 15 height 21
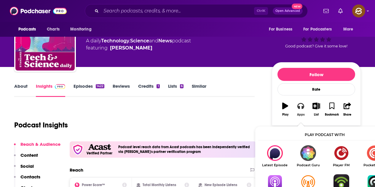
scroll to position [59, 0]
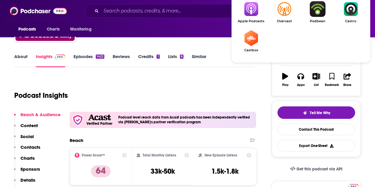
click at [253, 12] on img "Show Listen On dropdown" at bounding box center [250, 9] width 33 height 16
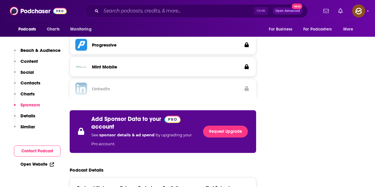
scroll to position [948, 0]
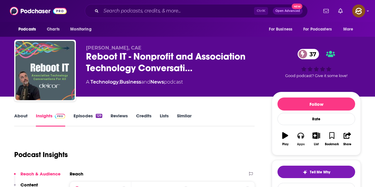
click at [301, 137] on icon "button" at bounding box center [300, 135] width 7 height 7
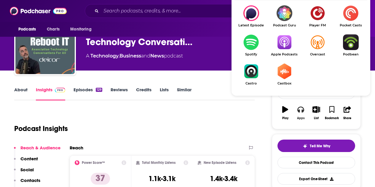
scroll to position [30, 0]
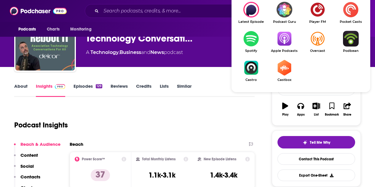
click at [279, 41] on img "Show Listen On dropdown" at bounding box center [284, 39] width 33 height 16
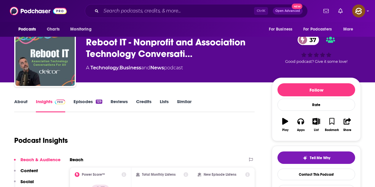
scroll to position [0, 0]
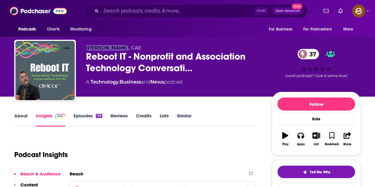
drag, startPoint x: 85, startPoint y: 48, endPoint x: 116, endPoint y: 48, distance: 30.8
click at [116, 48] on div "Dave Coriale, CAE Reboot IT - Nonprofit and Association Technology Conversati… …" at bounding box center [187, 72] width 346 height 64
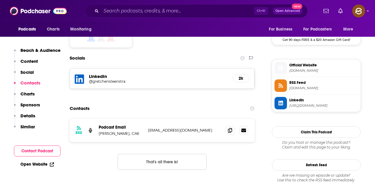
scroll to position [504, 0]
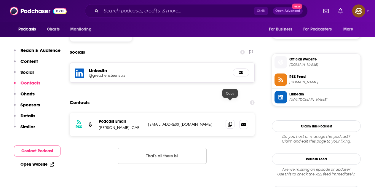
click at [231, 122] on icon at bounding box center [230, 124] width 4 height 5
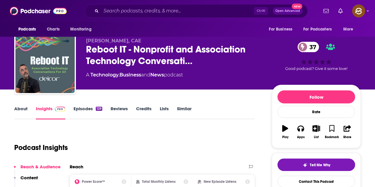
scroll to position [0, 0]
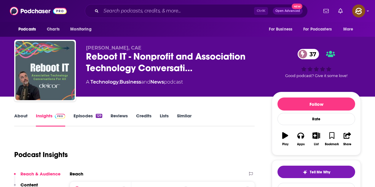
click at [90, 115] on link "Episodes 129" at bounding box center [87, 120] width 29 height 14
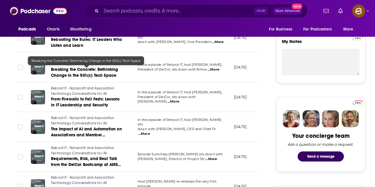
scroll to position [178, 0]
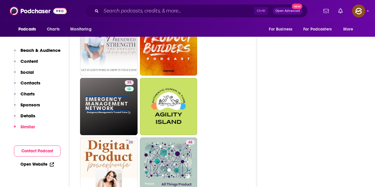
scroll to position [1660, 0]
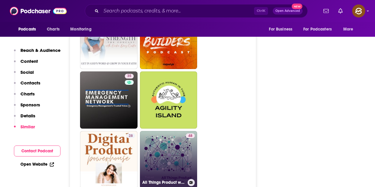
click at [181, 131] on link "48 All Things Product with Teresa and Petra" at bounding box center [168, 159] width 57 height 57
type input "https://www.podchaser.com/podcasts/all-things-product-with-teresa-5983246"
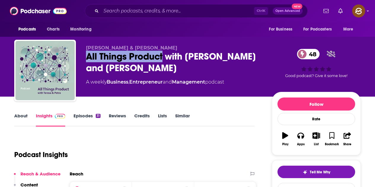
drag, startPoint x: 88, startPoint y: 57, endPoint x: 163, endPoint y: 60, distance: 75.0
click at [163, 60] on div "All Things Product with Teresa and Petra 48" at bounding box center [174, 62] width 176 height 23
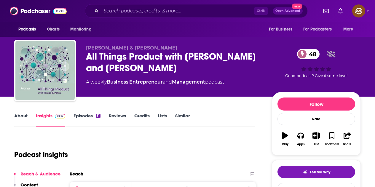
drag, startPoint x: 150, startPoint y: 66, endPoint x: 134, endPoint y: 63, distance: 16.5
click at [150, 65] on div "All Things Product with Teresa and Petra 48" at bounding box center [174, 62] width 176 height 23
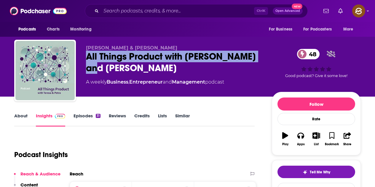
drag, startPoint x: 87, startPoint y: 57, endPoint x: 113, endPoint y: 66, distance: 27.4
click at [113, 66] on div "All Things Product with Teresa and Petra 48" at bounding box center [174, 62] width 176 height 23
click at [299, 139] on button "Apps" at bounding box center [300, 138] width 15 height 21
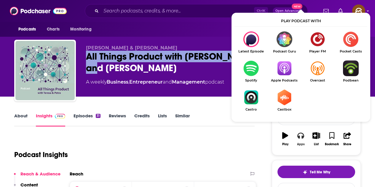
scroll to position [59, 0]
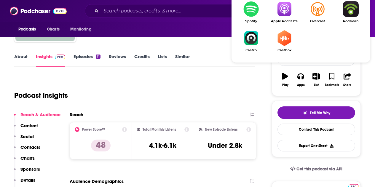
click at [287, 14] on img "Show Listen On dropdown" at bounding box center [284, 9] width 33 height 16
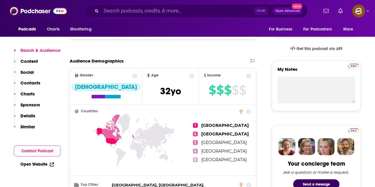
scroll to position [296, 0]
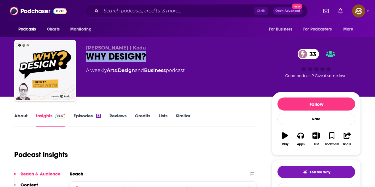
drag, startPoint x: 87, startPoint y: 54, endPoint x: 149, endPoint y: 56, distance: 62.0
click at [149, 56] on div "WHY DESIGN? 33" at bounding box center [174, 57] width 176 height 12
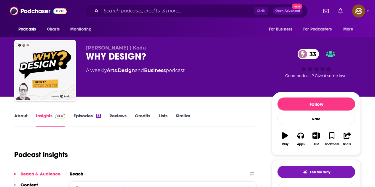
click at [294, 152] on div "Follow Rate Play Apps List Bookmark Share" at bounding box center [316, 123] width 89 height 63
click at [300, 141] on button "Apps" at bounding box center [300, 138] width 15 height 21
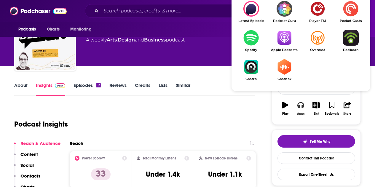
scroll to position [59, 0]
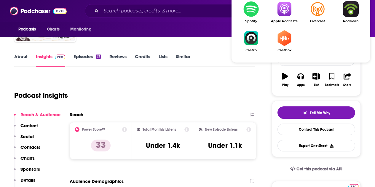
click at [284, 19] on link "Apple Podcasts" at bounding box center [284, 12] width 33 height 22
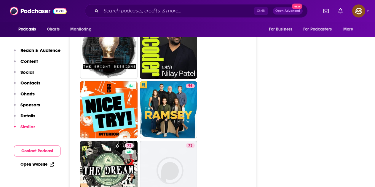
scroll to position [1423, 0]
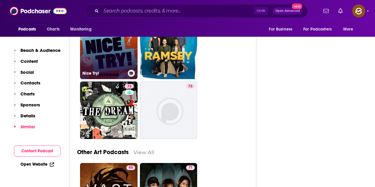
click at [115, 55] on link "Nice Try!" at bounding box center [108, 50] width 57 height 57
type input "https://www.podchaser.com/podcasts/nice-try-848177"
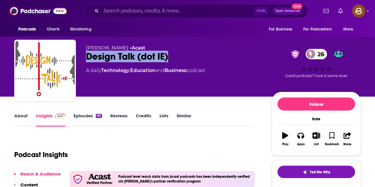
drag, startPoint x: 85, startPoint y: 57, endPoint x: 169, endPoint y: 57, distance: 83.9
click at [169, 57] on div "[PERSON_NAME] • Acast Design Talk (dot IE) 26 A daily Technology , Education an…" at bounding box center [187, 72] width 346 height 64
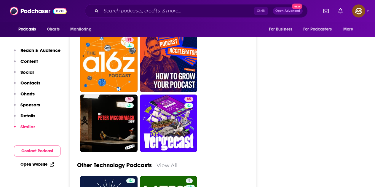
scroll to position [1393, 0]
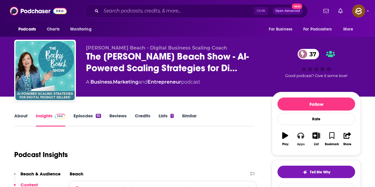
click at [304, 134] on button "Apps" at bounding box center [300, 138] width 15 height 21
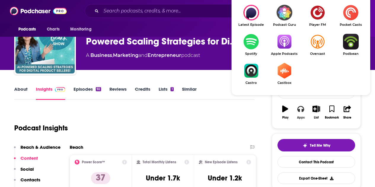
scroll to position [30, 0]
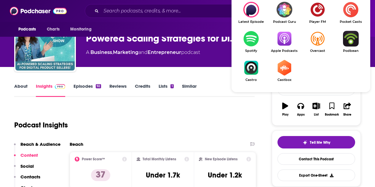
click at [288, 37] on img "Show Listen On dropdown" at bounding box center [284, 39] width 33 height 16
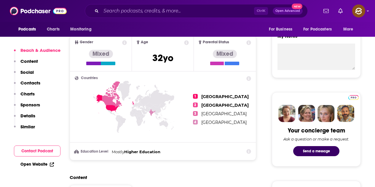
scroll to position [237, 0]
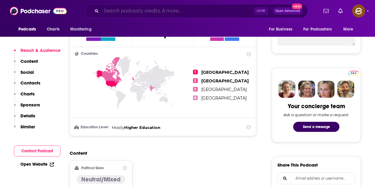
click at [134, 11] on input "Search podcasts, credits, & more..." at bounding box center [177, 10] width 153 height 9
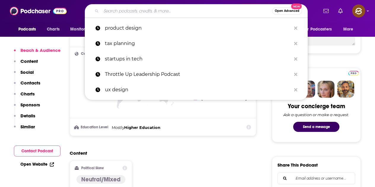
paste input "The World of UX with [PERSON_NAME]"
type input "The World of UX with [PERSON_NAME]"
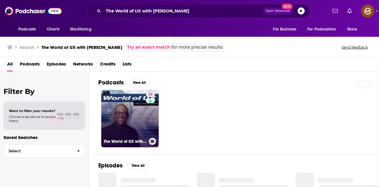
click at [140, 122] on link "39 The World of UX with Darren Hood" at bounding box center [129, 118] width 57 height 57
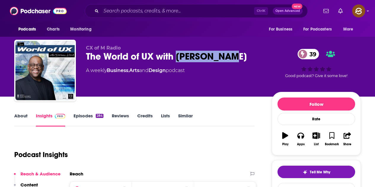
drag, startPoint x: 179, startPoint y: 54, endPoint x: 233, endPoint y: 54, distance: 53.9
click at [233, 54] on div "The World of UX with [PERSON_NAME] 39" at bounding box center [174, 57] width 176 height 12
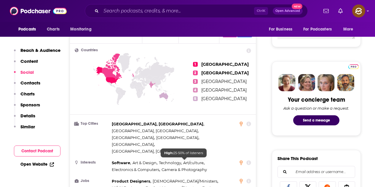
scroll to position [474, 0]
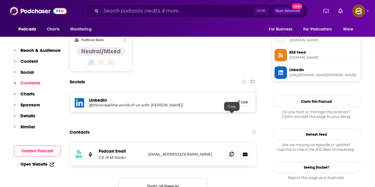
click at [229, 150] on span at bounding box center [231, 154] width 9 height 9
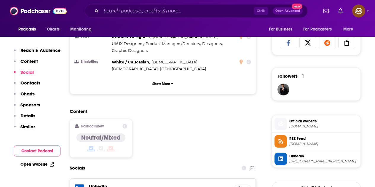
scroll to position [385, 0]
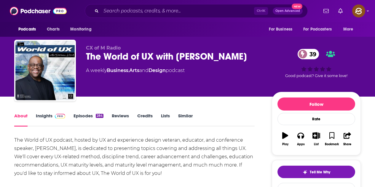
click at [88, 115] on link "Episodes 284" at bounding box center [88, 120] width 30 height 14
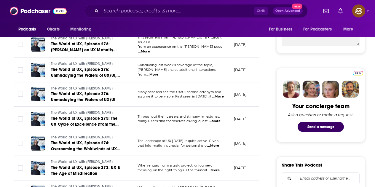
scroll to position [119, 0]
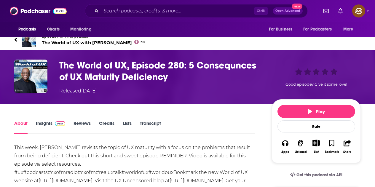
scroll to position [30, 0]
